Goal: Task Accomplishment & Management: Manage account settings

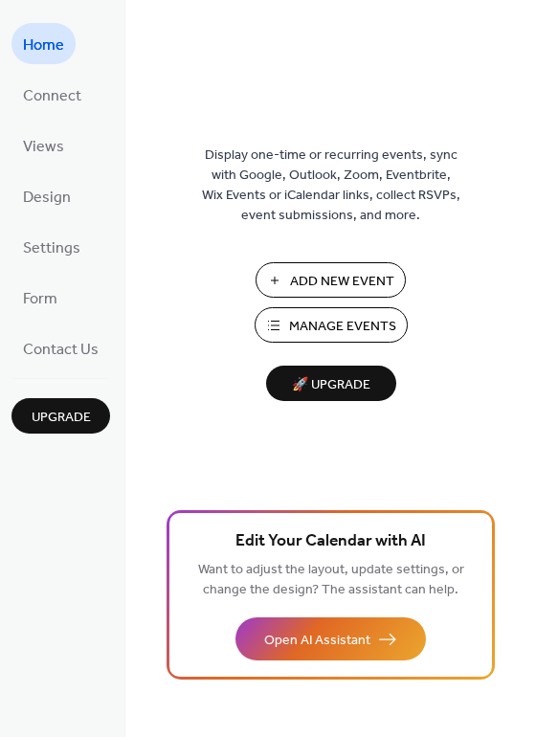
click at [341, 328] on span "Manage Events" at bounding box center [342, 327] width 107 height 20
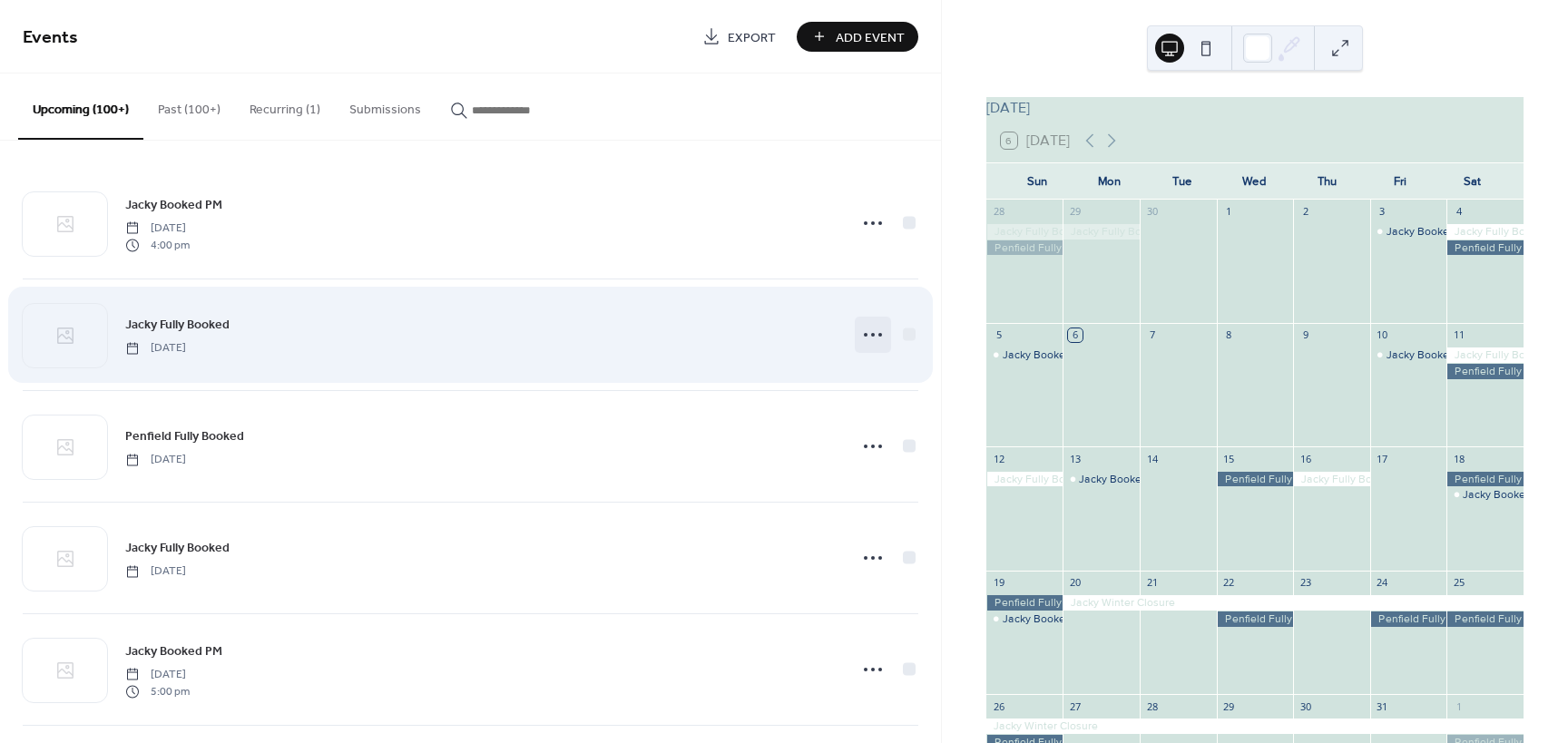
click at [872, 335] on icon at bounding box center [873, 335] width 29 height 29
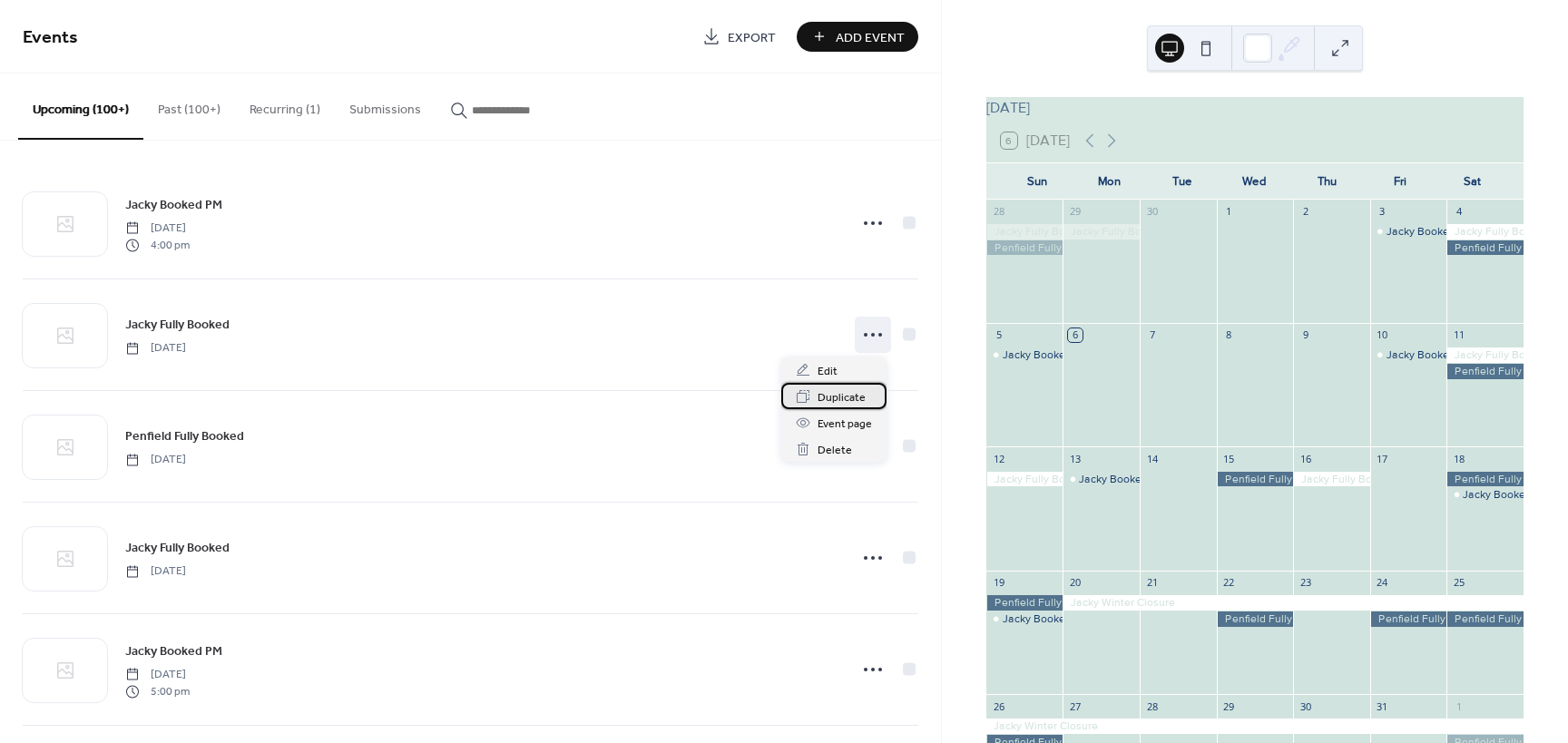
click at [843, 393] on span "Duplicate" at bounding box center [842, 398] width 48 height 19
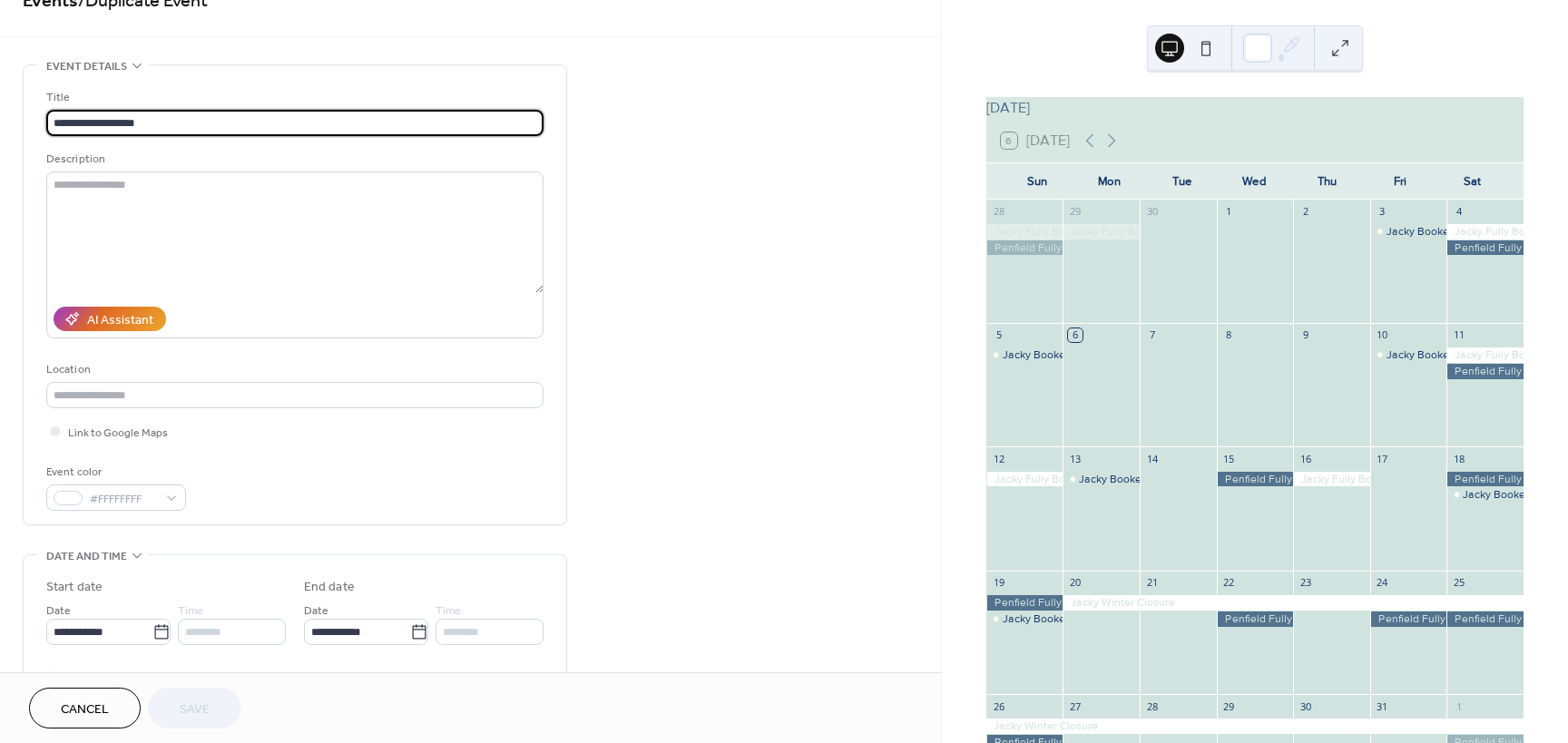
scroll to position [91, 0]
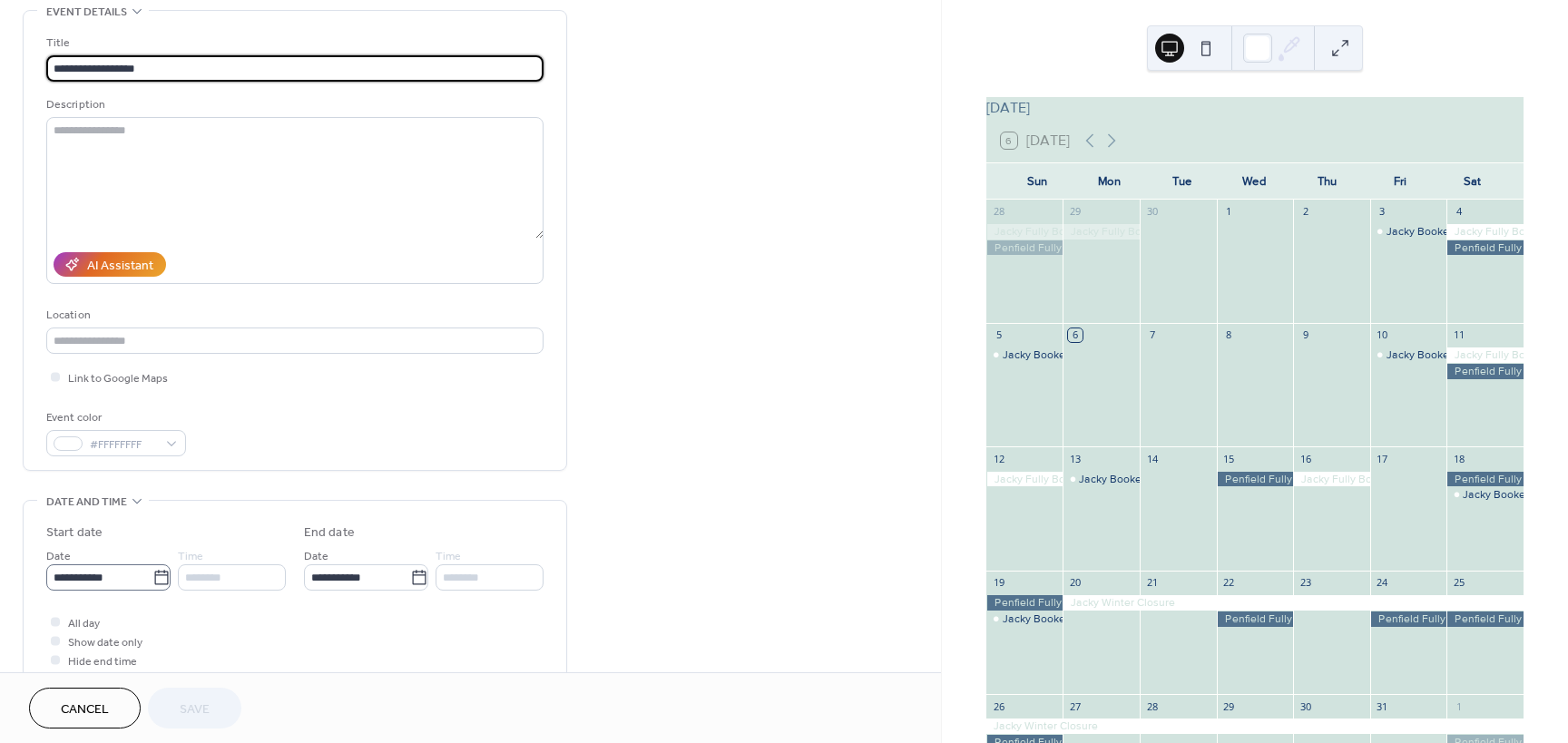
click at [153, 573] on icon at bounding box center [161, 577] width 18 height 18
click at [153, 573] on input "**********" at bounding box center [100, 577] width 106 height 27
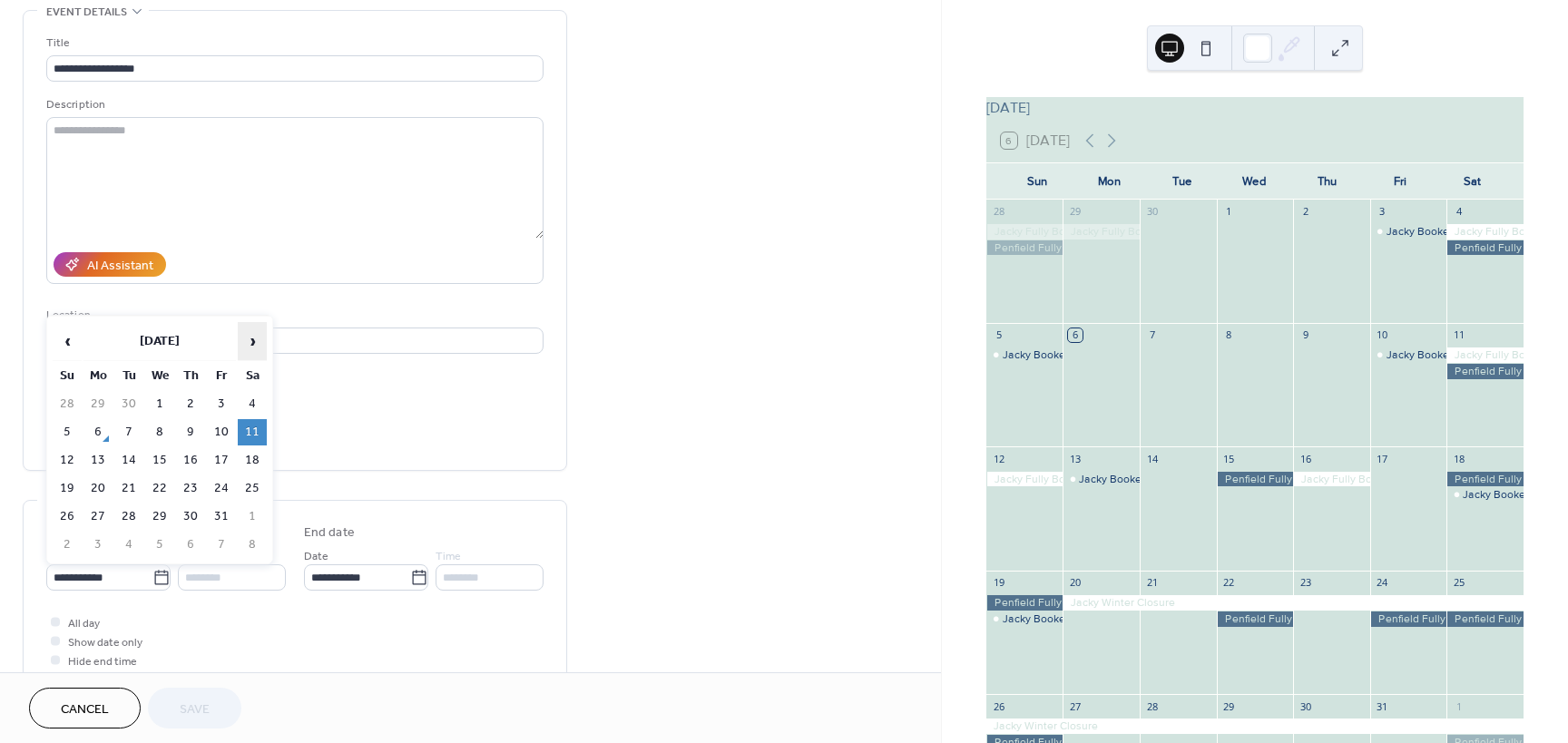
click at [253, 340] on span "›" at bounding box center [252, 341] width 27 height 36
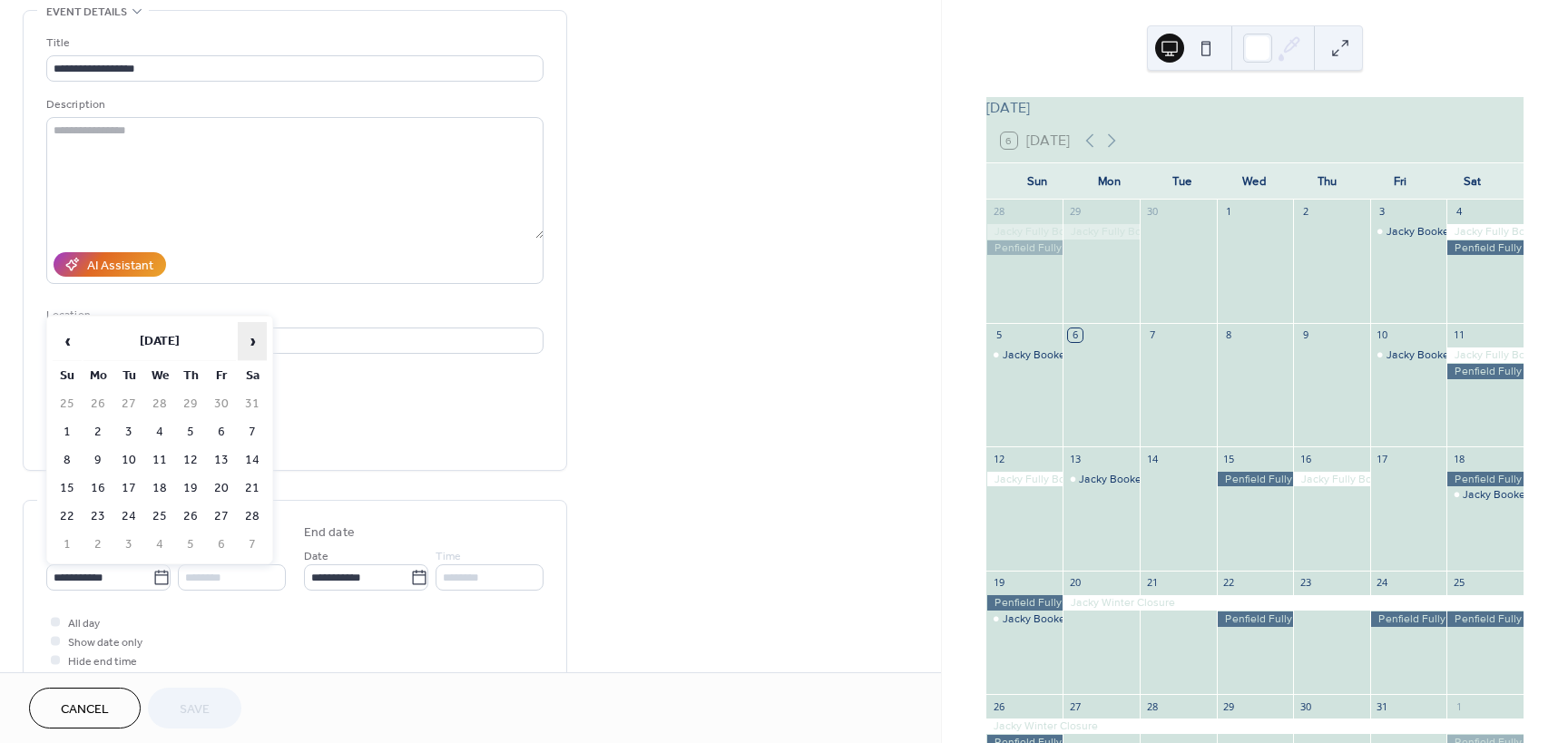
click at [253, 340] on span "›" at bounding box center [252, 341] width 27 height 36
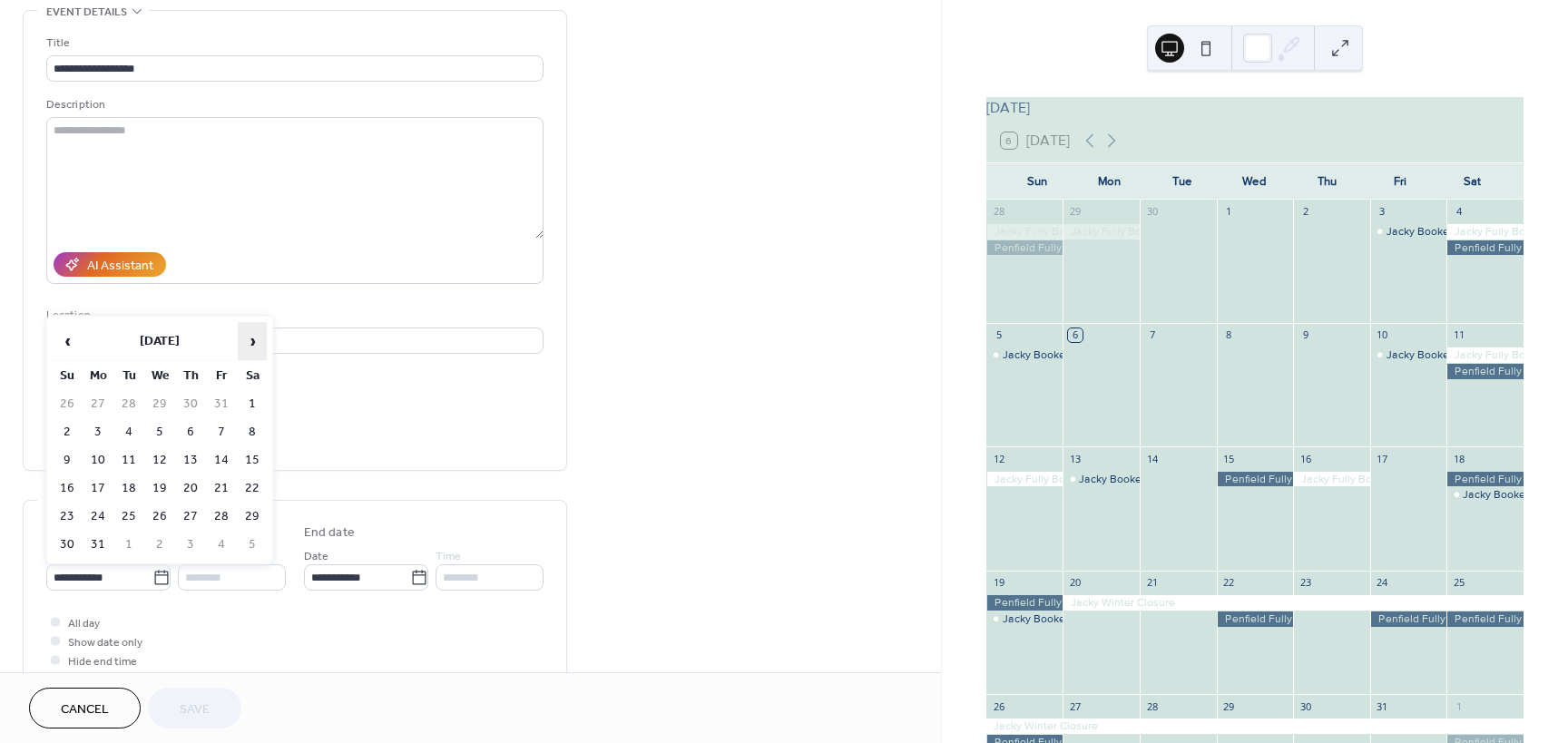
click at [253, 340] on span "›" at bounding box center [252, 341] width 27 height 36
click at [211, 404] on td "4" at bounding box center [221, 405] width 29 height 27
type input "**********"
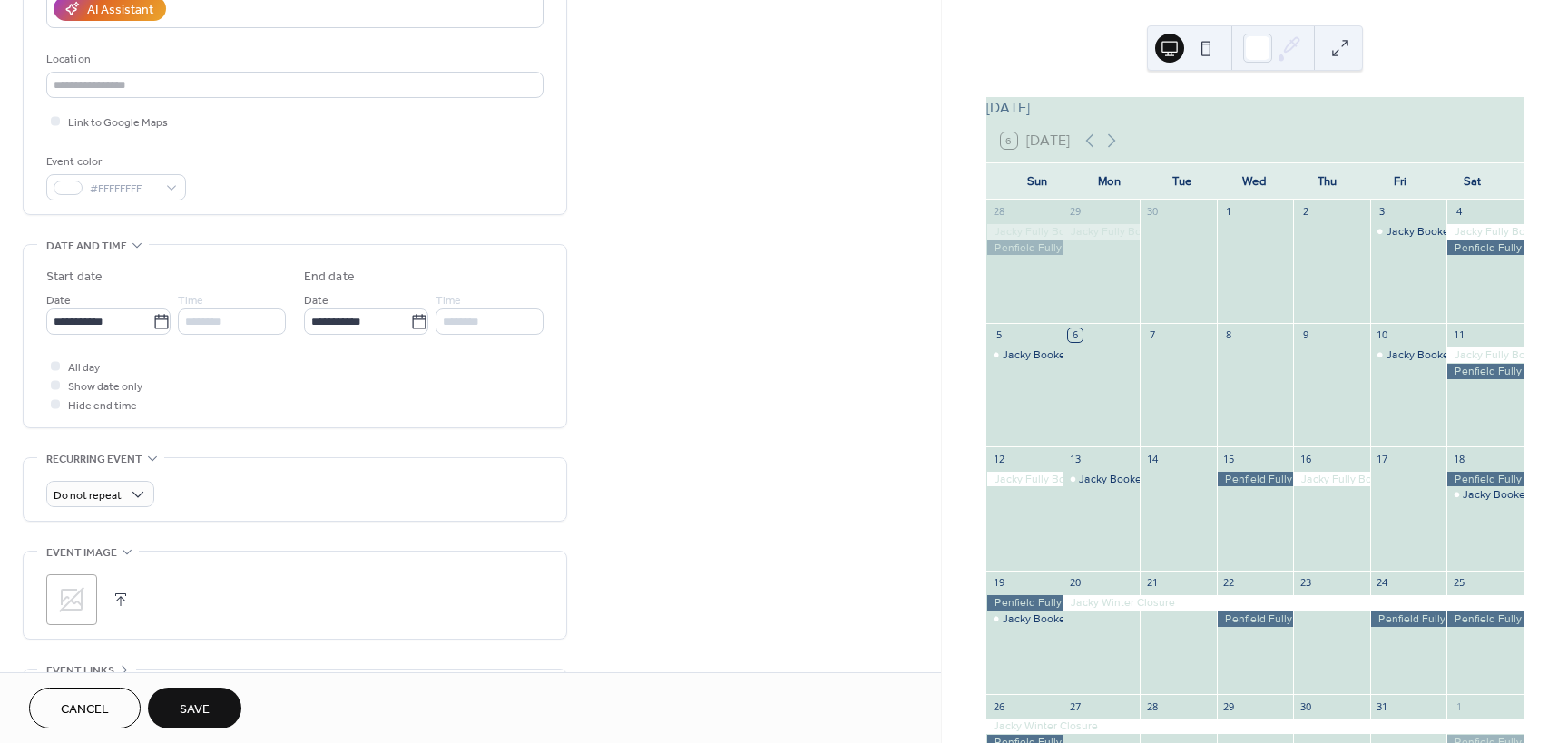
scroll to position [363, 0]
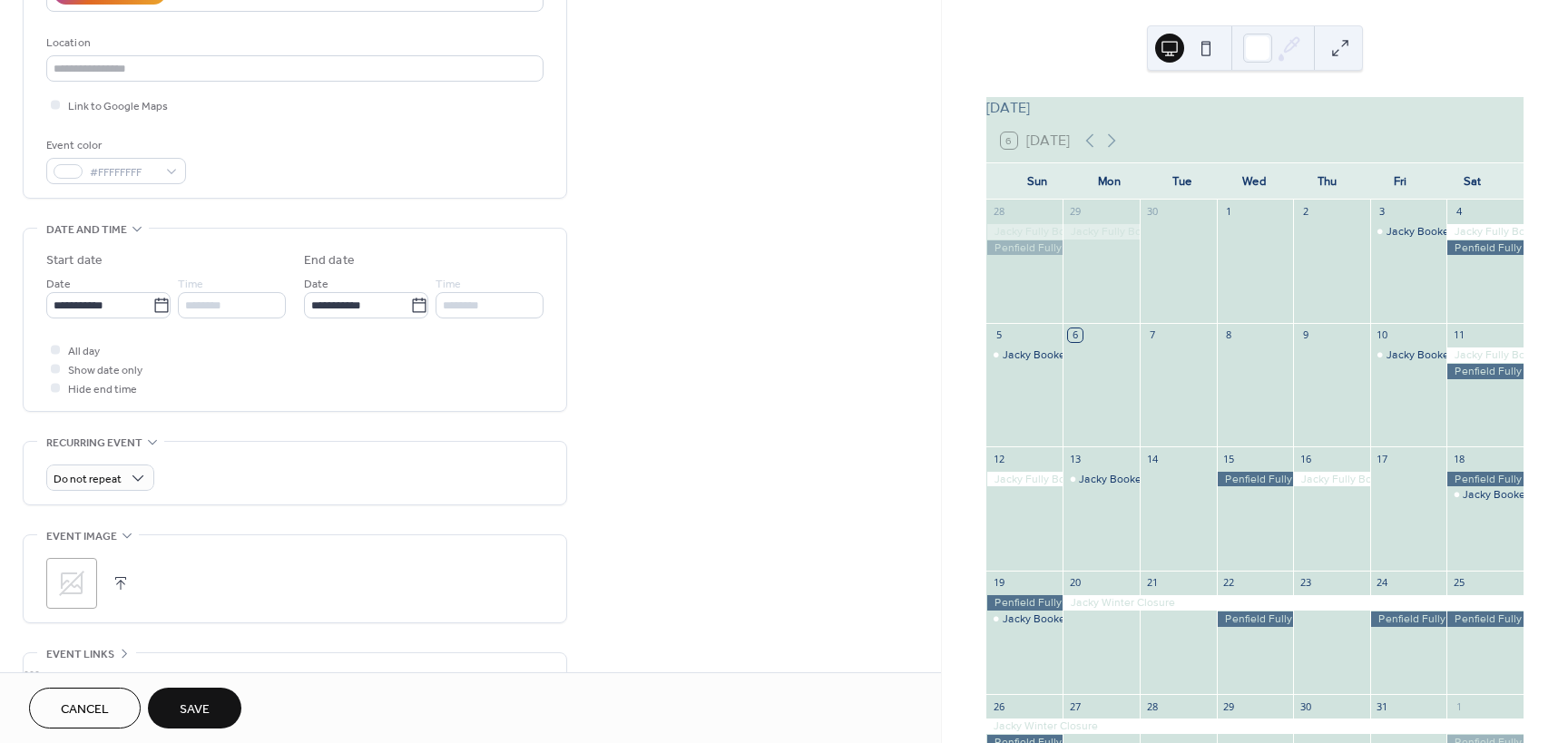
click at [197, 705] on span "Save" at bounding box center [195, 710] width 30 height 19
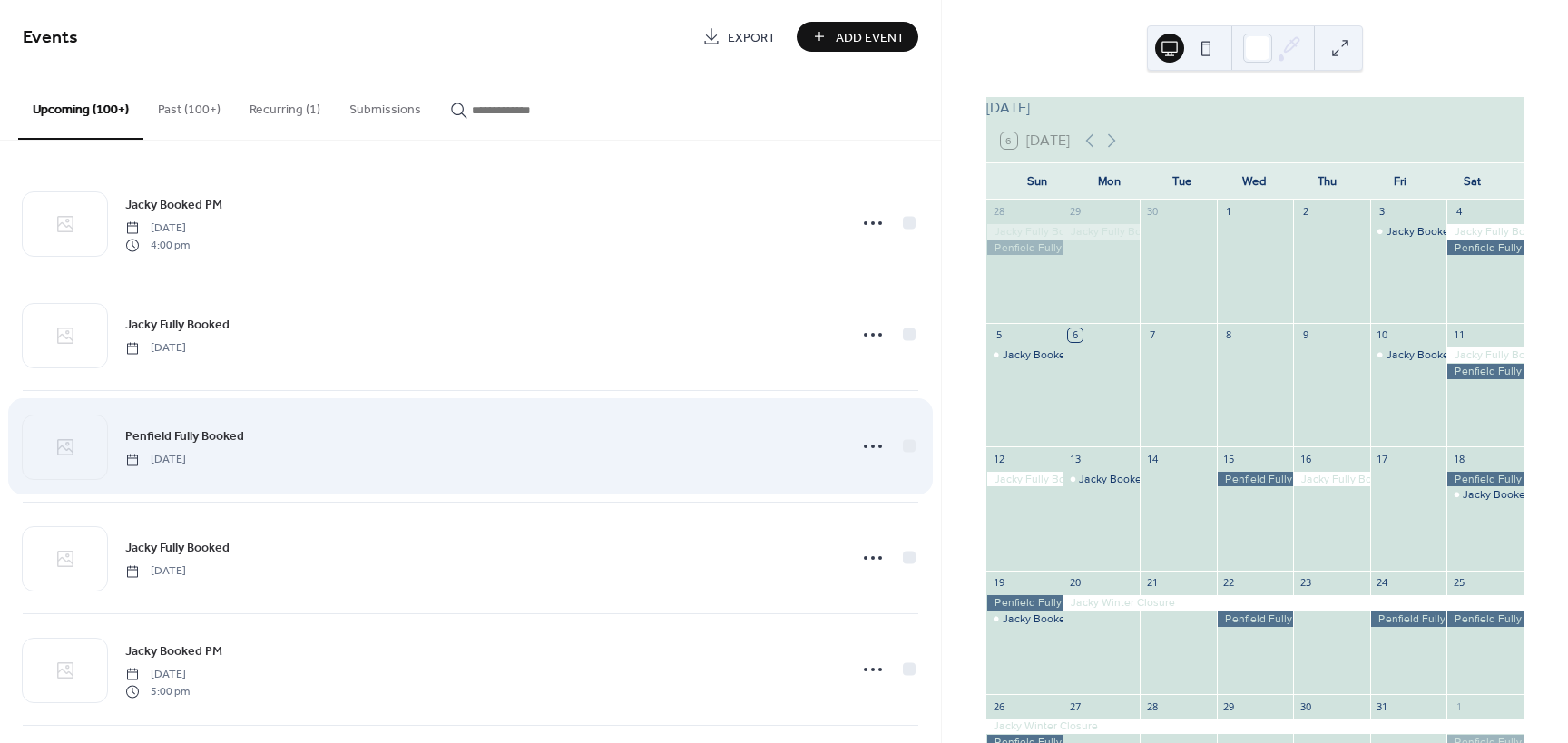
scroll to position [363, 0]
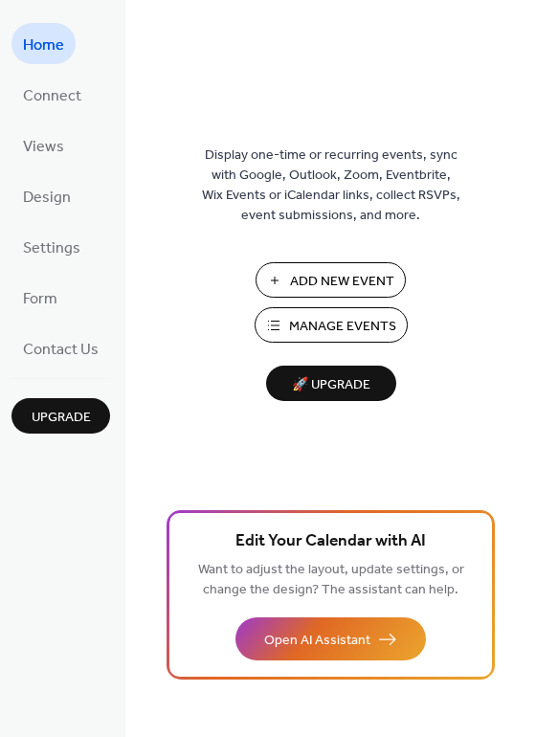
click at [347, 326] on span "Manage Events" at bounding box center [342, 327] width 107 height 20
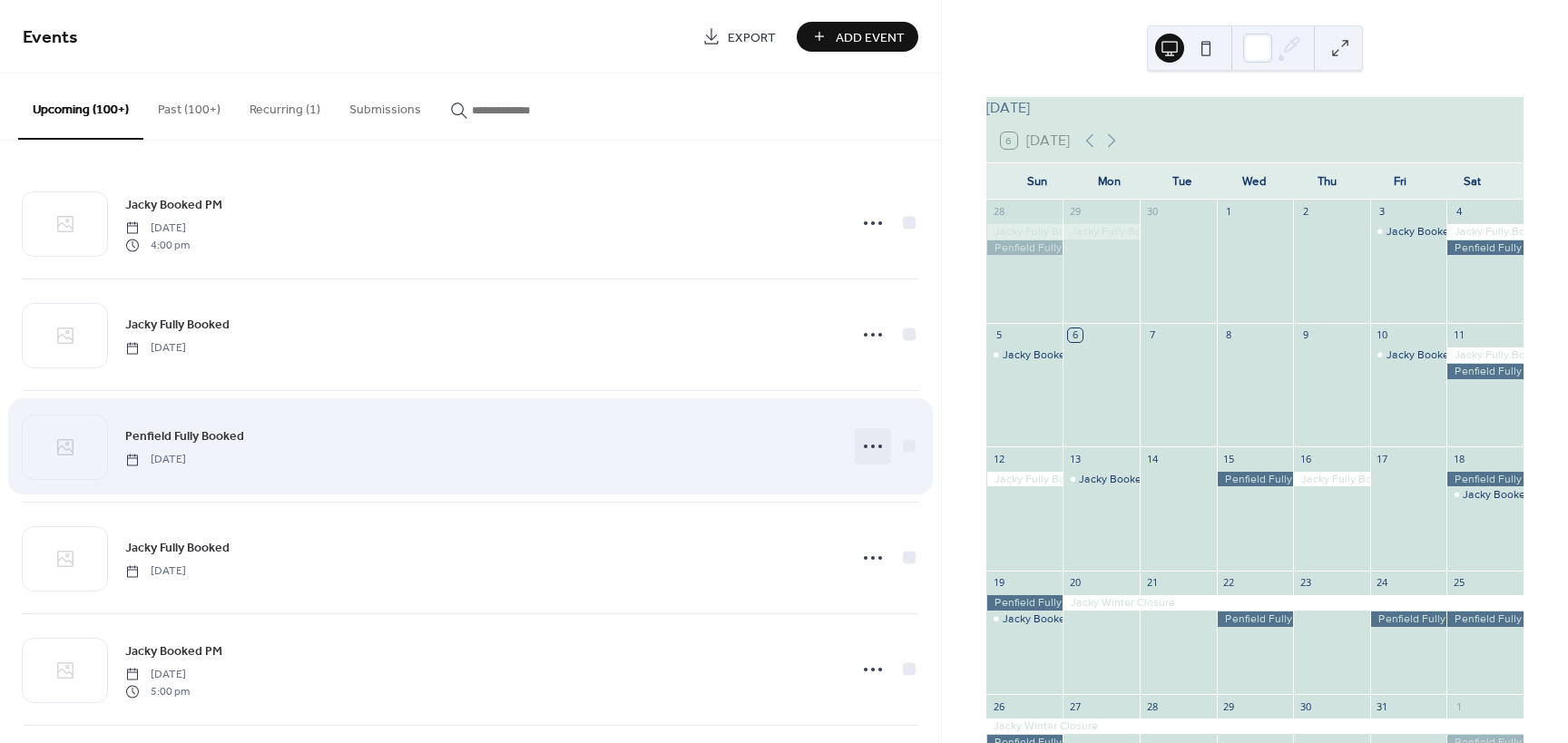
click at [871, 446] on icon at bounding box center [873, 446] width 29 height 29
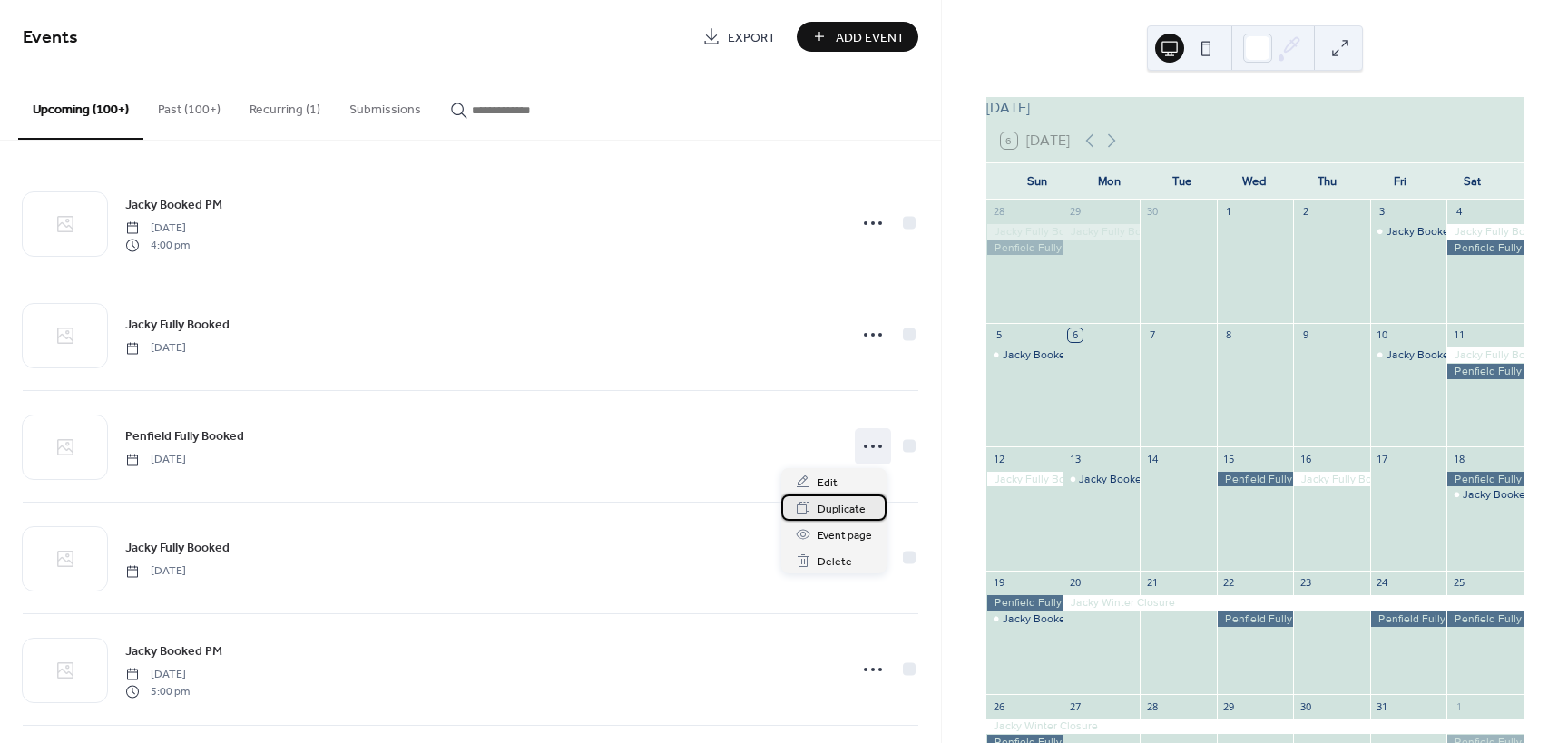
click at [841, 508] on span "Duplicate" at bounding box center [842, 509] width 48 height 19
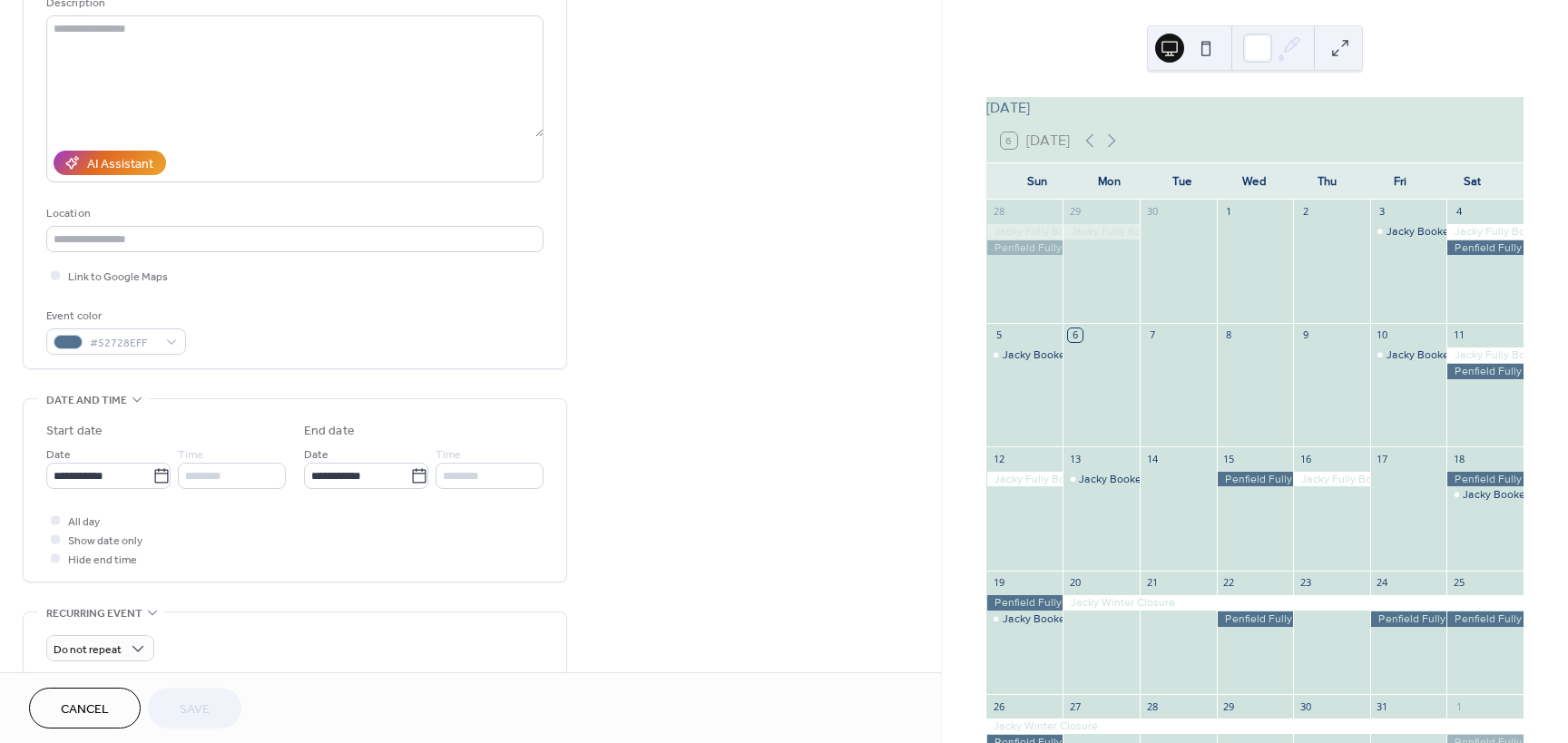
scroll to position [539, 0]
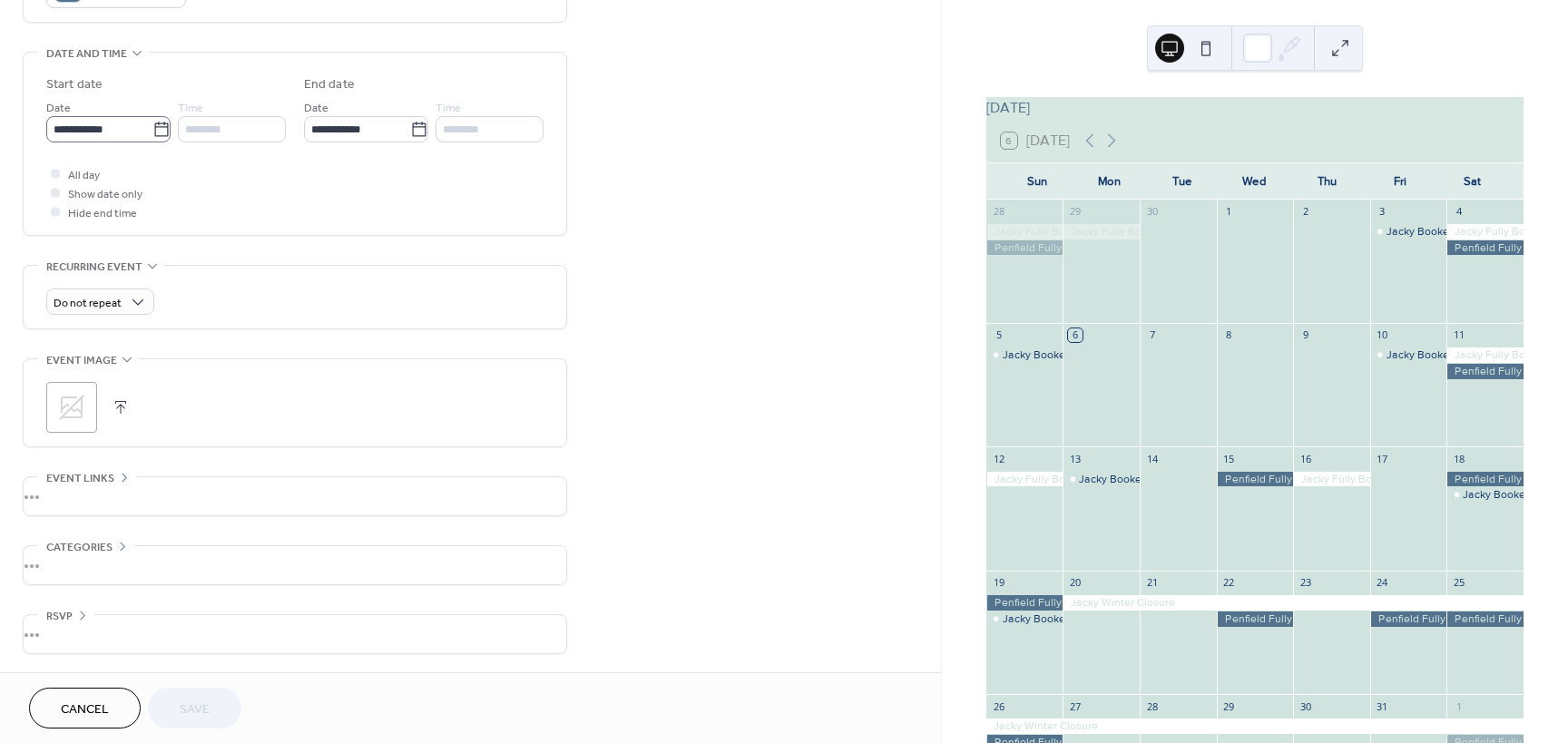
click at [155, 121] on icon at bounding box center [161, 129] width 18 height 18
click at [153, 121] on input "**********" at bounding box center [100, 130] width 106 height 27
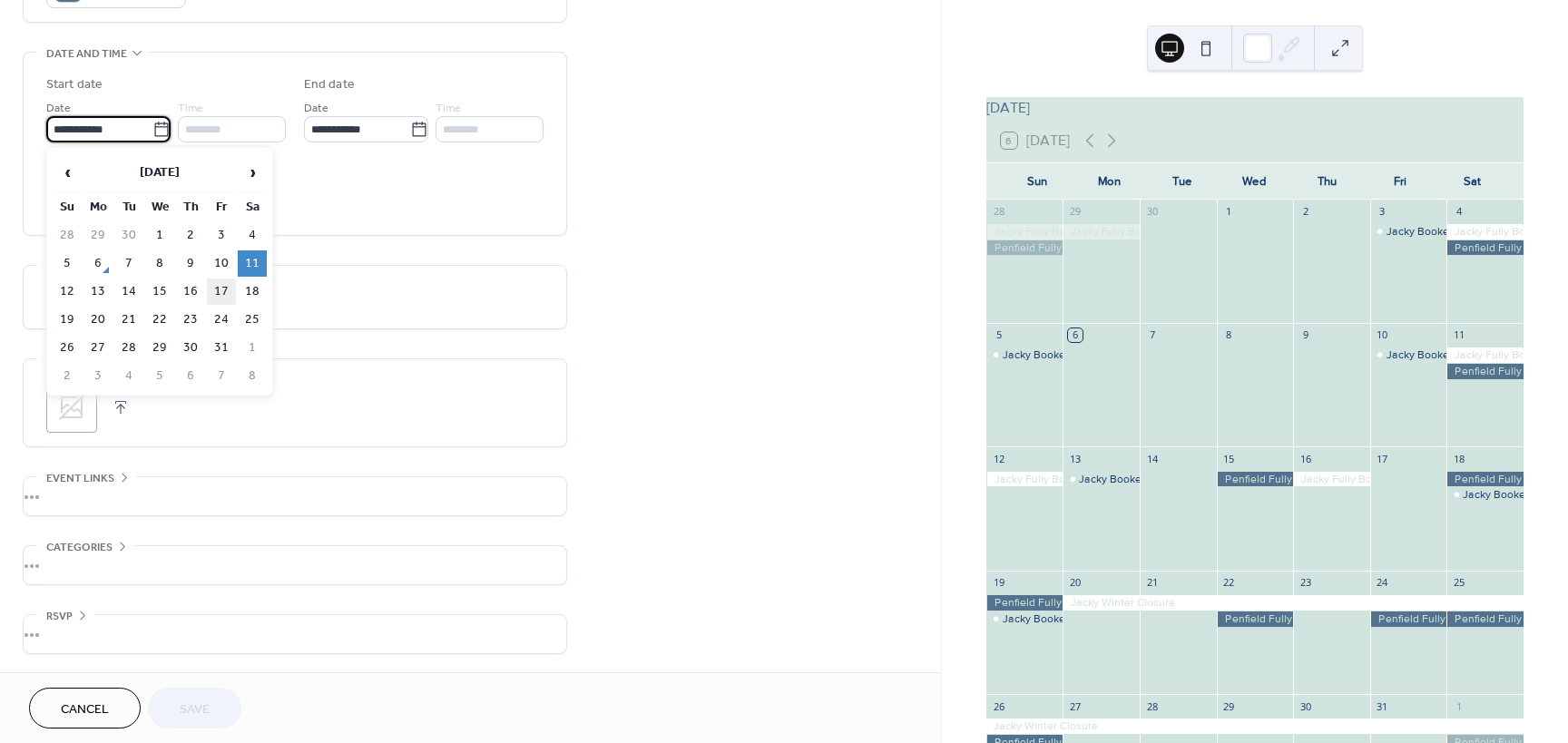
click at [228, 293] on td "17" at bounding box center [221, 292] width 29 height 27
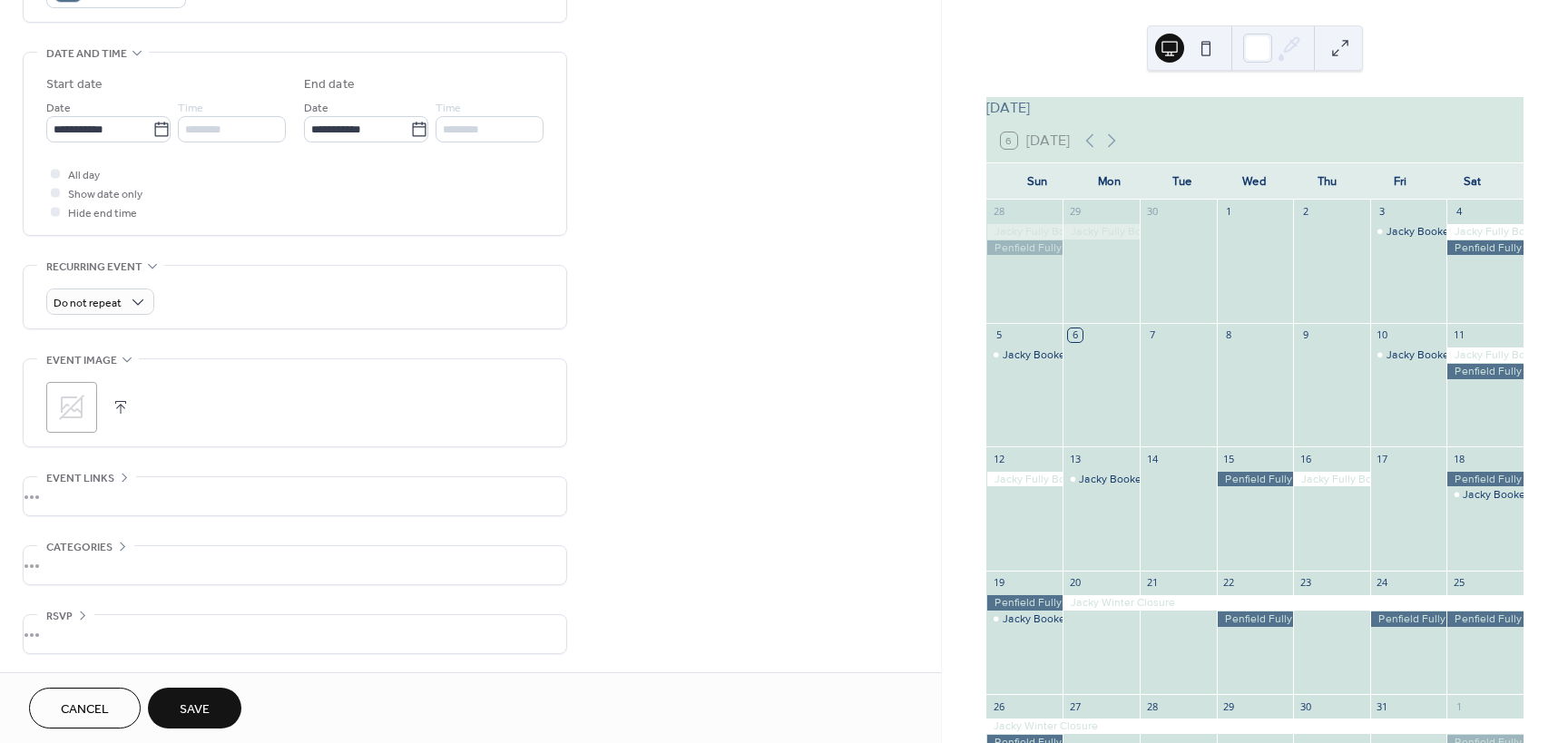
type input "**********"
click at [203, 700] on span "Save" at bounding box center [195, 710] width 30 height 19
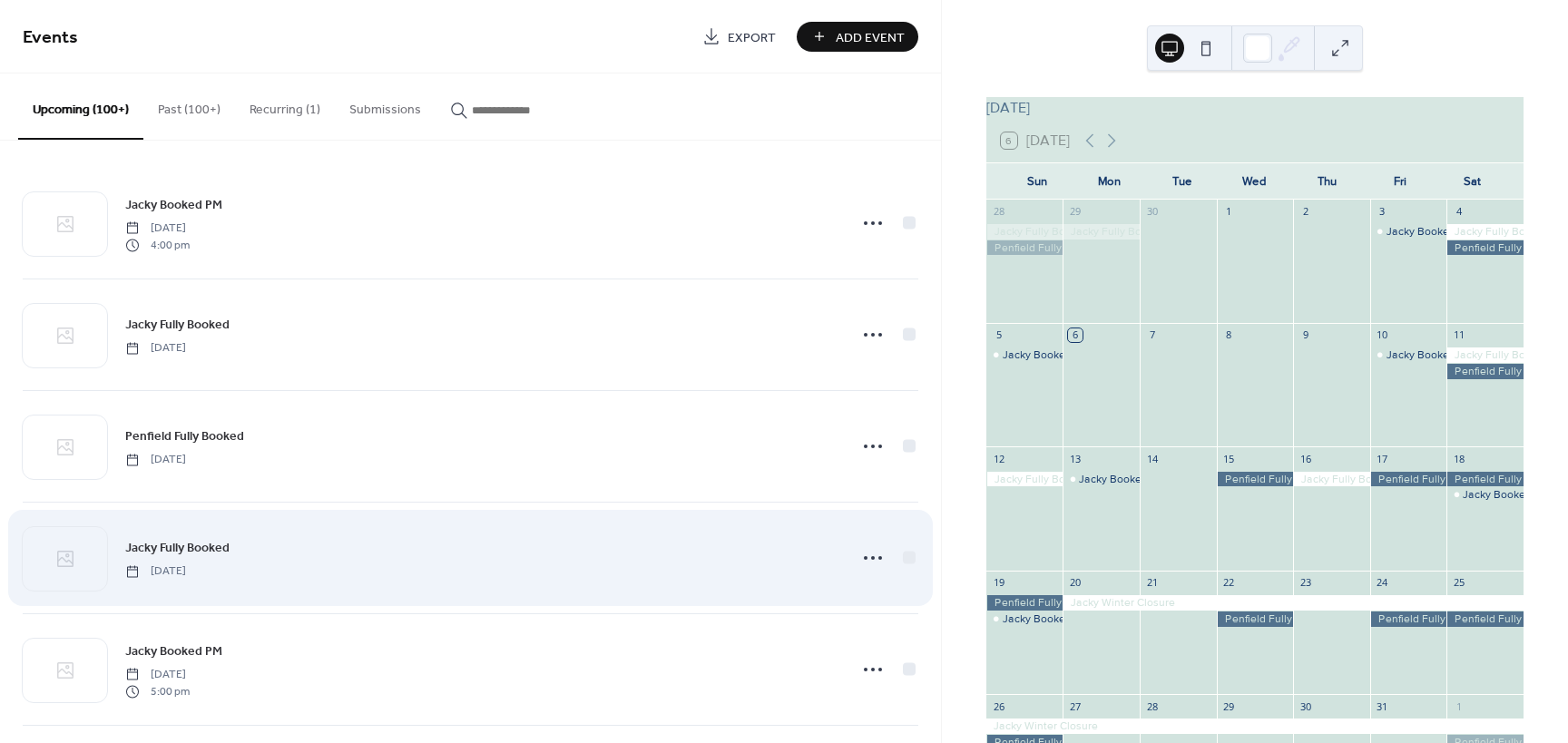
scroll to position [454, 0]
